Goal: Navigation & Orientation: Find specific page/section

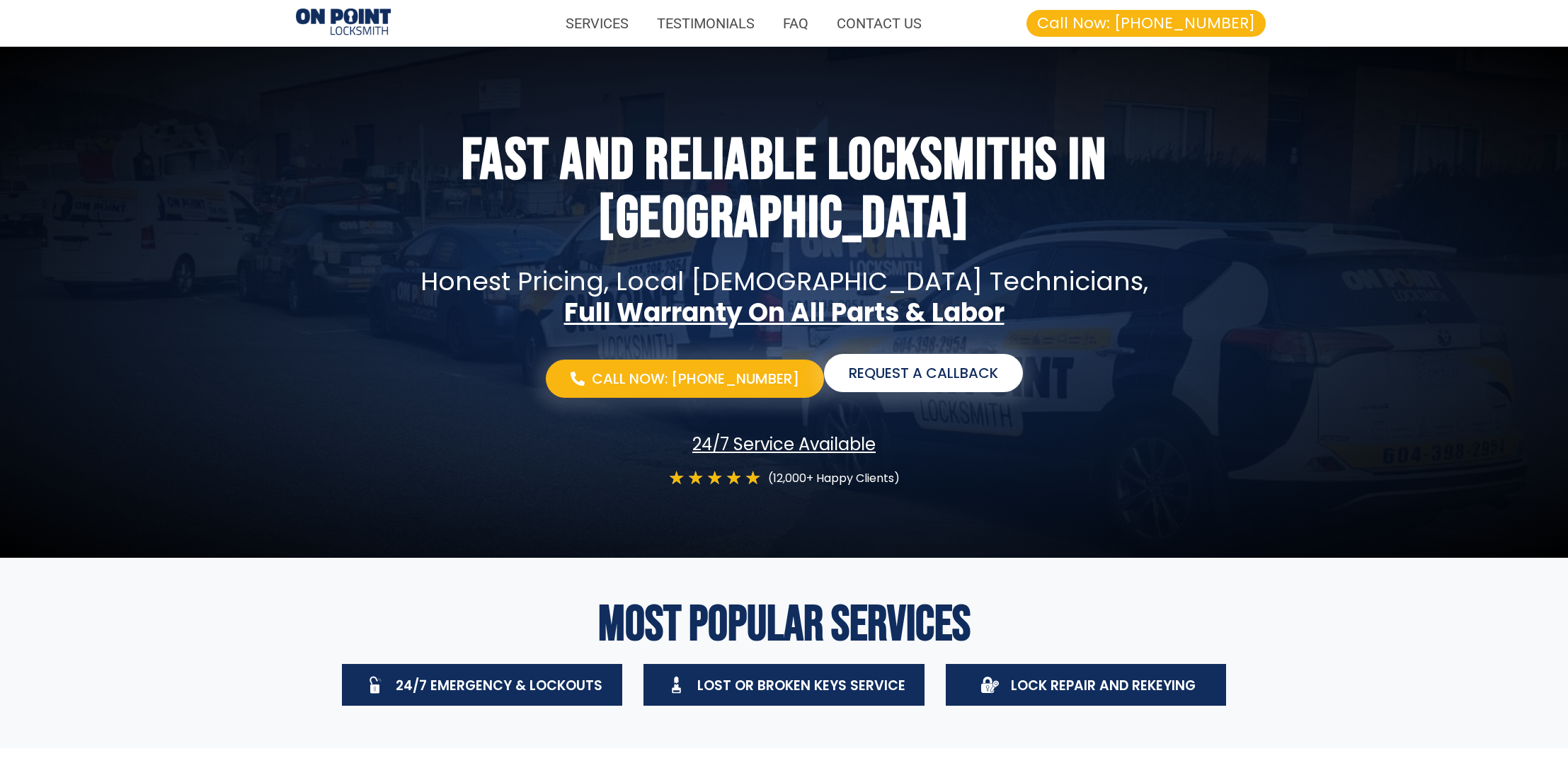
click at [919, 379] on span "Request a Callback" at bounding box center [923, 373] width 149 height 17
click at [367, 24] on img at bounding box center [343, 23] width 95 height 29
click at [952, 392] on link "Request a Callback" at bounding box center [923, 372] width 199 height 38
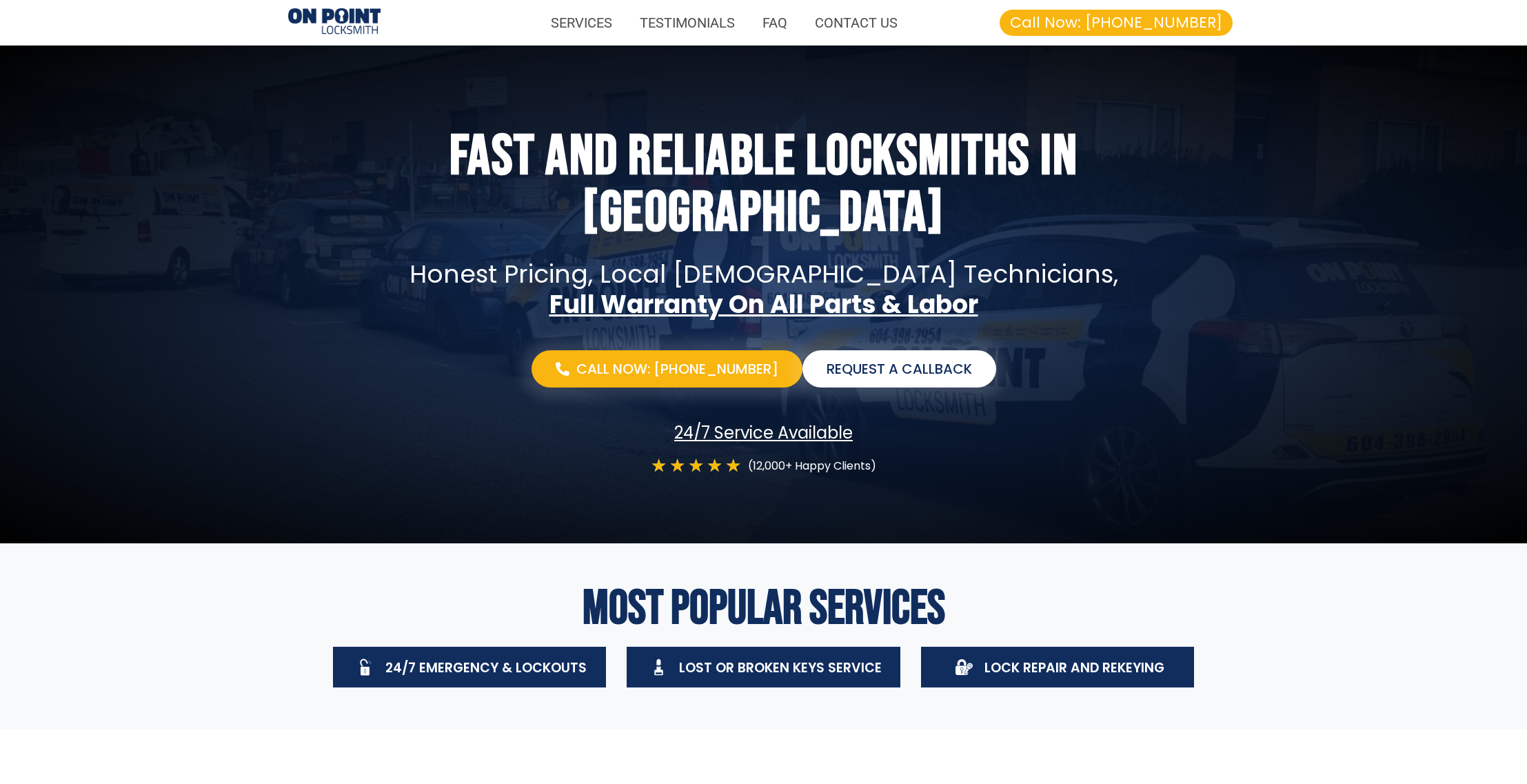
click at [318, 61] on div at bounding box center [764, 295] width 1527 height 498
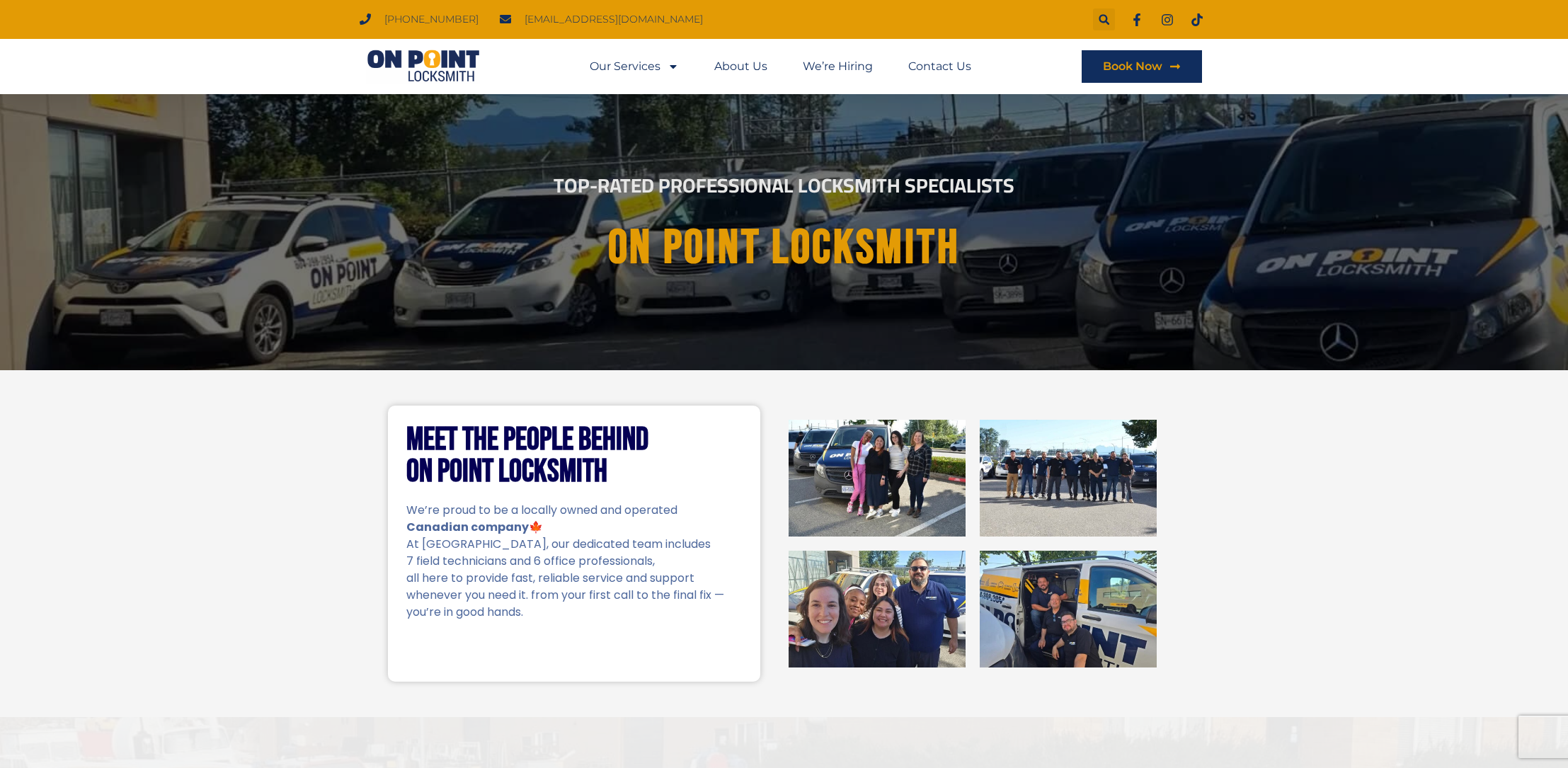
scroll to position [3, 0]
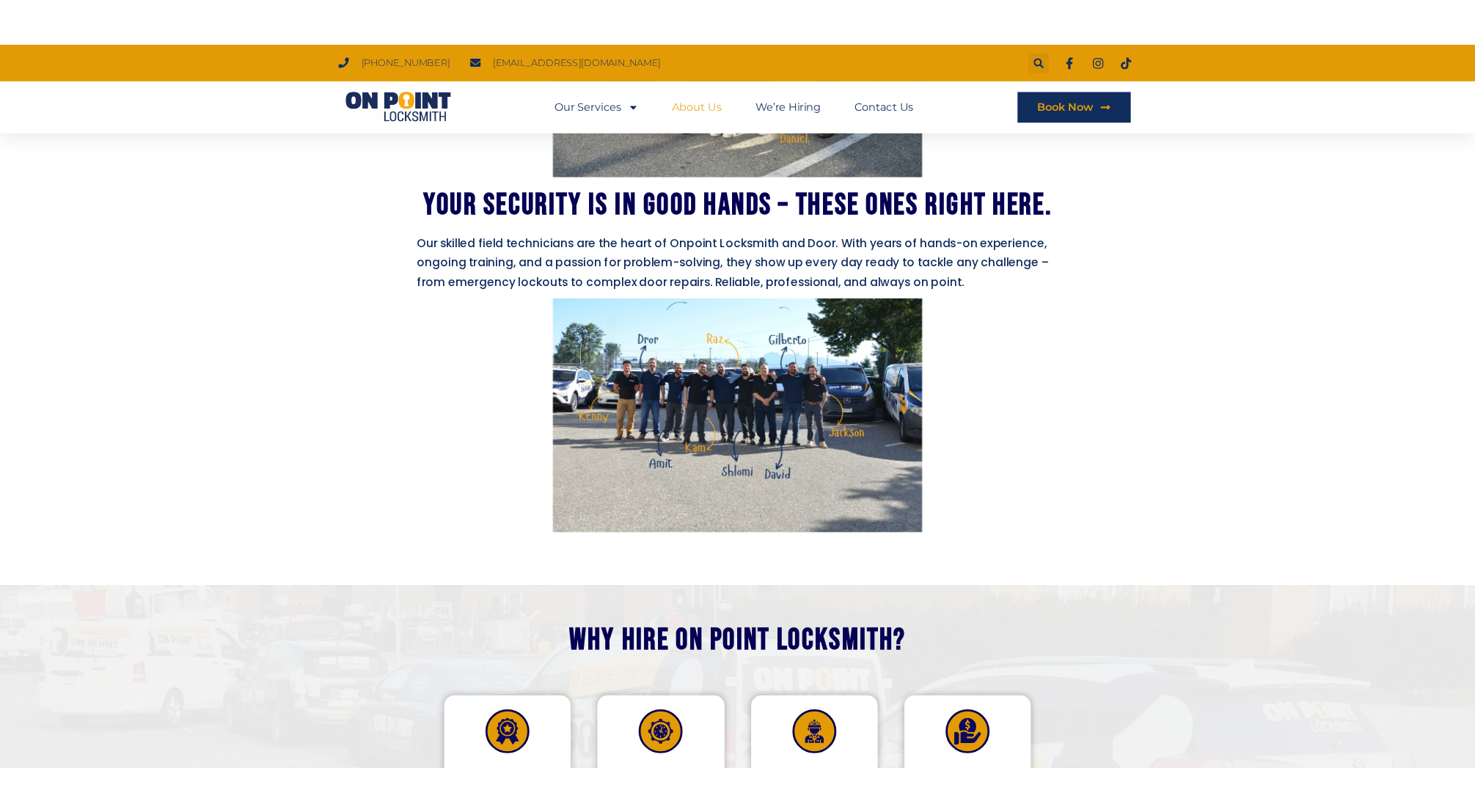
scroll to position [1387, 0]
